Goal: Task Accomplishment & Management: Complete application form

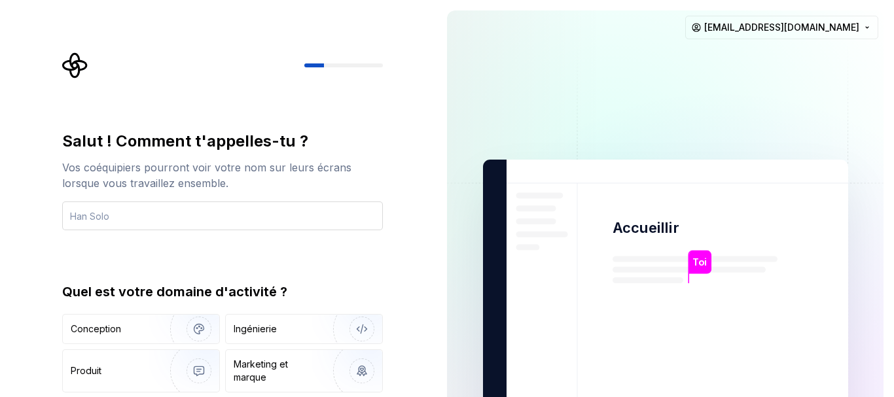
click at [181, 208] on input "text" at bounding box center [222, 216] width 321 height 29
click at [167, 209] on input "text" at bounding box center [222, 216] width 321 height 29
click at [124, 213] on input "text" at bounding box center [222, 216] width 321 height 29
type input "daoud"
click at [207, 325] on img "button" at bounding box center [191, 329] width 84 height 88
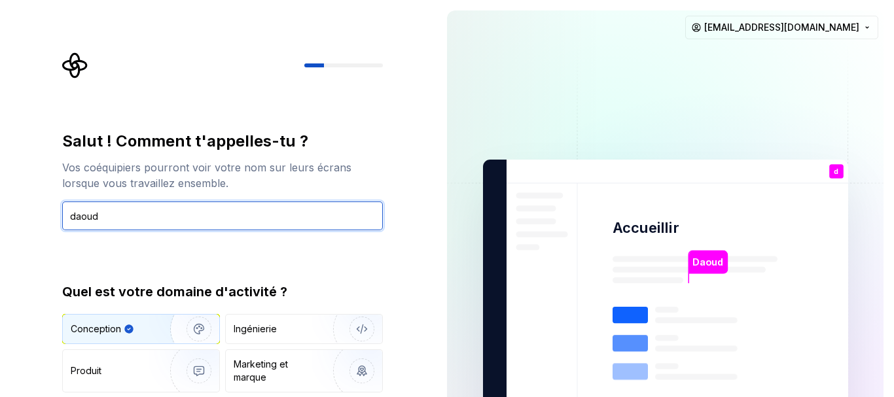
click at [141, 214] on input "daoud" at bounding box center [222, 216] width 321 height 29
click at [166, 212] on input "daoud" at bounding box center [222, 216] width 321 height 29
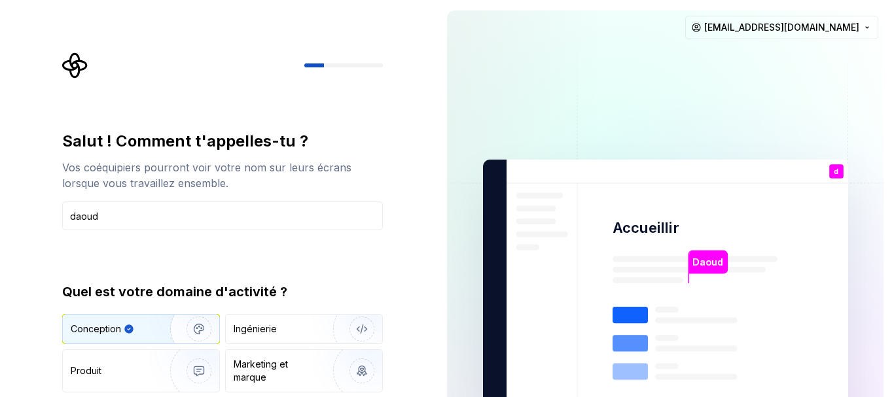
click at [490, 214] on img at bounding box center [666, 295] width 530 height 619
click at [841, 172] on div "d Toi" at bounding box center [836, 171] width 14 height 14
click at [361, 367] on img "button" at bounding box center [354, 371] width 84 height 88
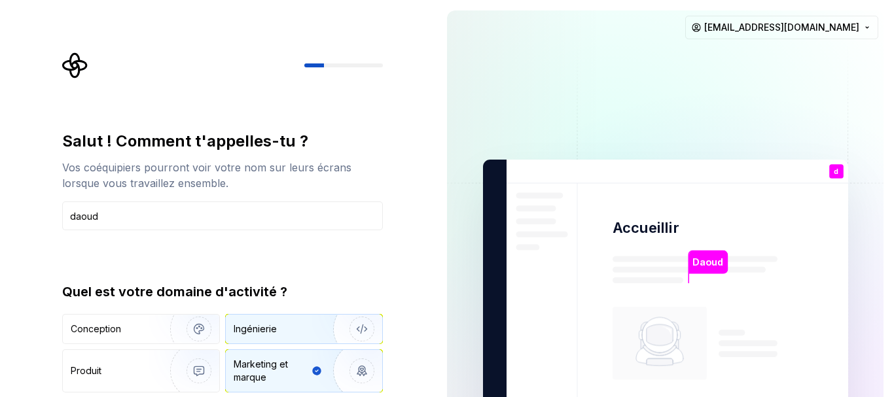
click at [359, 323] on img "button" at bounding box center [354, 329] width 84 height 88
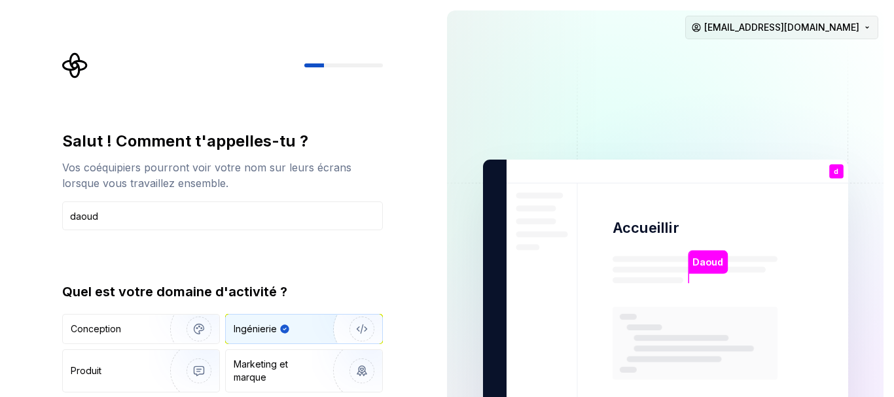
click at [867, 27] on html "Texte d'origine Évaluez cette traduction Votre avis nous aidera à améliorer Goo…" at bounding box center [447, 198] width 894 height 397
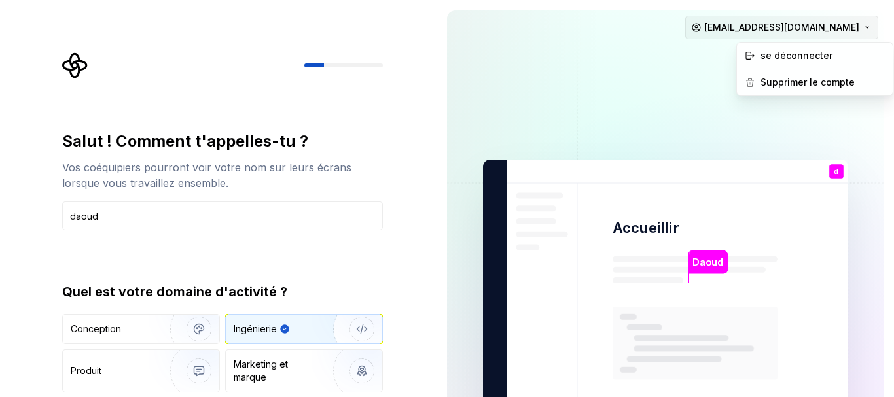
click at [867, 27] on html "Texte d'origine Évaluez cette traduction Votre avis nous aidera à améliorer Goo…" at bounding box center [447, 198] width 894 height 397
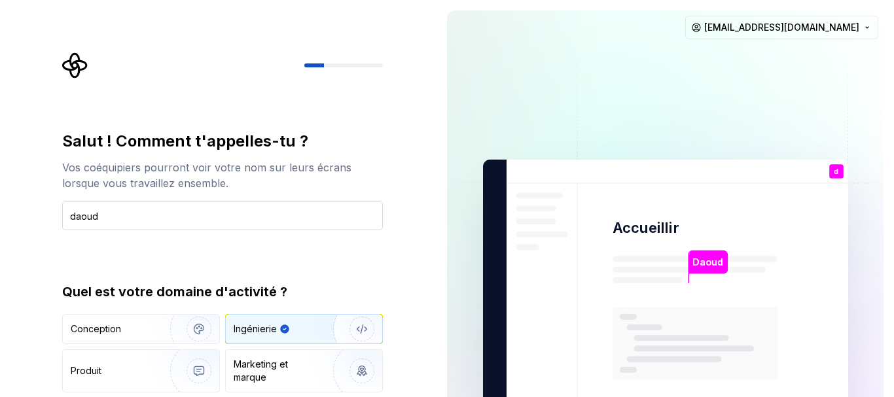
click at [113, 219] on input "daoud" at bounding box center [222, 216] width 321 height 29
click at [71, 63] on icon "Logo Supernova" at bounding box center [74, 65] width 25 height 25
click at [139, 215] on input "daoud" at bounding box center [222, 216] width 321 height 29
click at [109, 342] on div "Conception" at bounding box center [141, 329] width 156 height 29
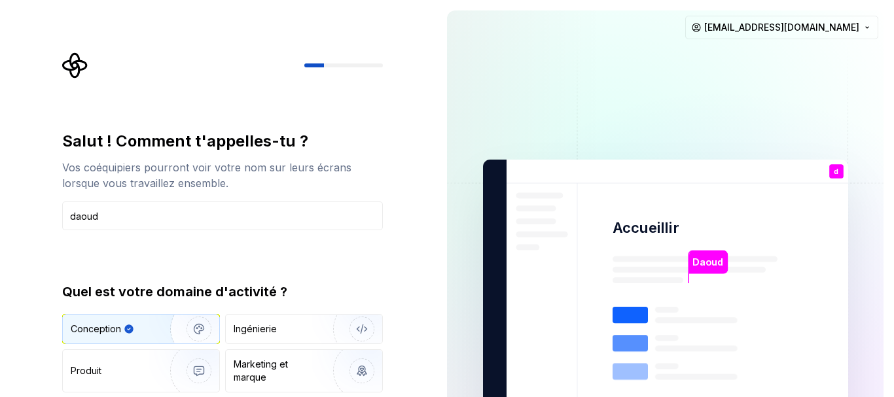
click at [199, 327] on img "button" at bounding box center [191, 329] width 84 height 88
click at [629, 307] on rect at bounding box center [630, 315] width 35 height 16
click at [623, 338] on rect at bounding box center [630, 343] width 35 height 16
click at [622, 372] on rect at bounding box center [630, 371] width 35 height 16
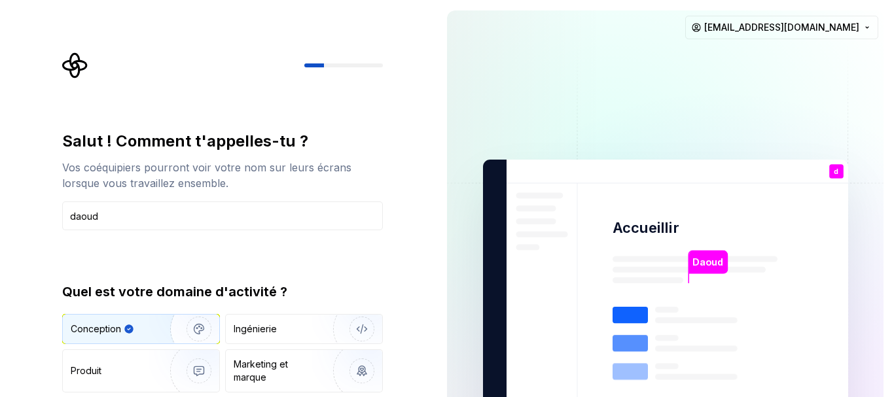
click at [679, 225] on img at bounding box center [666, 295] width 530 height 619
click at [700, 260] on font "Daoud" at bounding box center [707, 263] width 31 height 12
click at [836, 171] on font "d" at bounding box center [836, 171] width 5 height 9
click at [867, 24] on html "Texte d'origine Évaluez cette traduction Votre avis nous aidera à améliorer Goo…" at bounding box center [447, 198] width 894 height 397
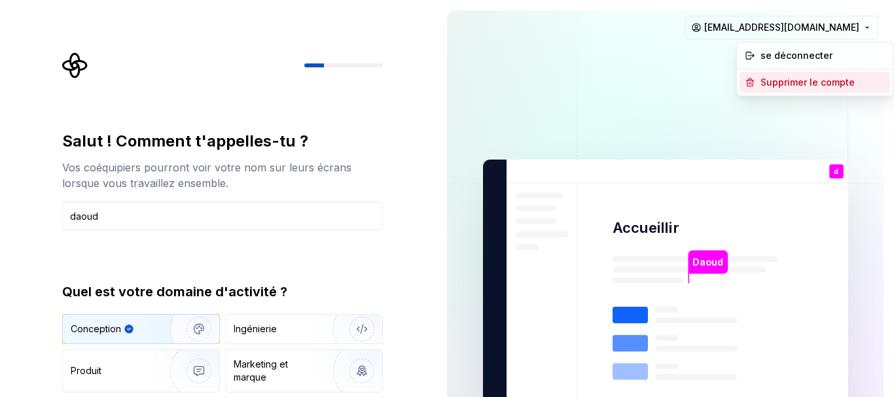
click at [808, 78] on font "Supprimer le compte" at bounding box center [808, 82] width 94 height 11
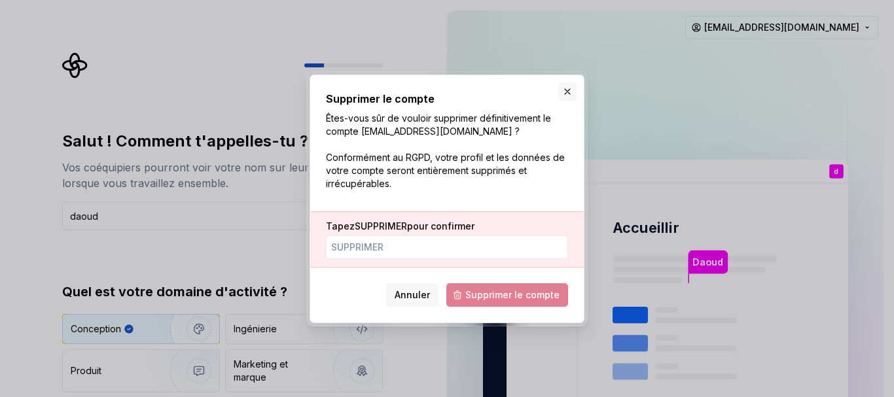
click at [566, 90] on button "button" at bounding box center [567, 91] width 18 height 18
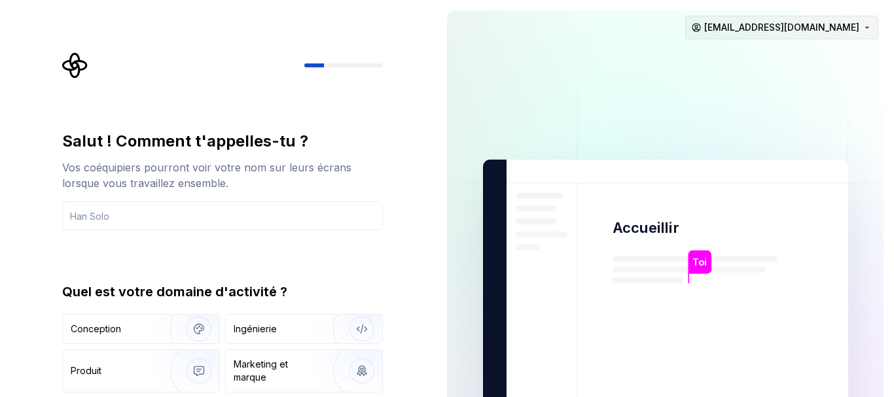
click at [867, 26] on html "Texte d'origine Évaluez cette traduction Votre avis nous aidera à améliorer Goo…" at bounding box center [447, 198] width 894 height 397
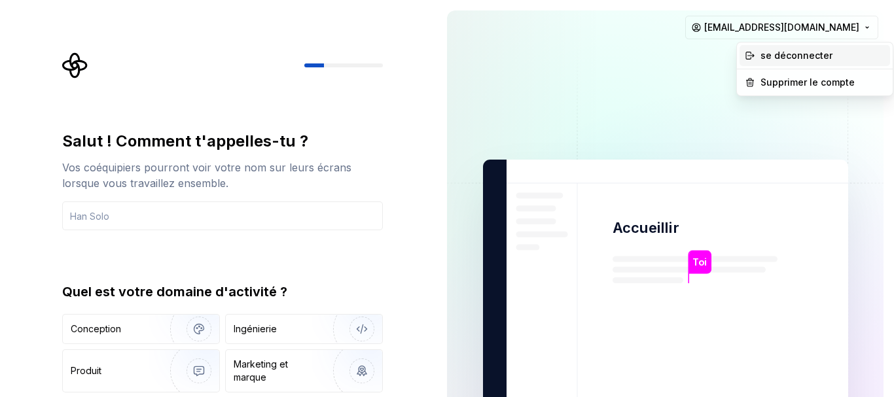
click at [772, 52] on font "se déconnecter" at bounding box center [797, 55] width 72 height 11
